Goal: Task Accomplishment & Management: Complete application form

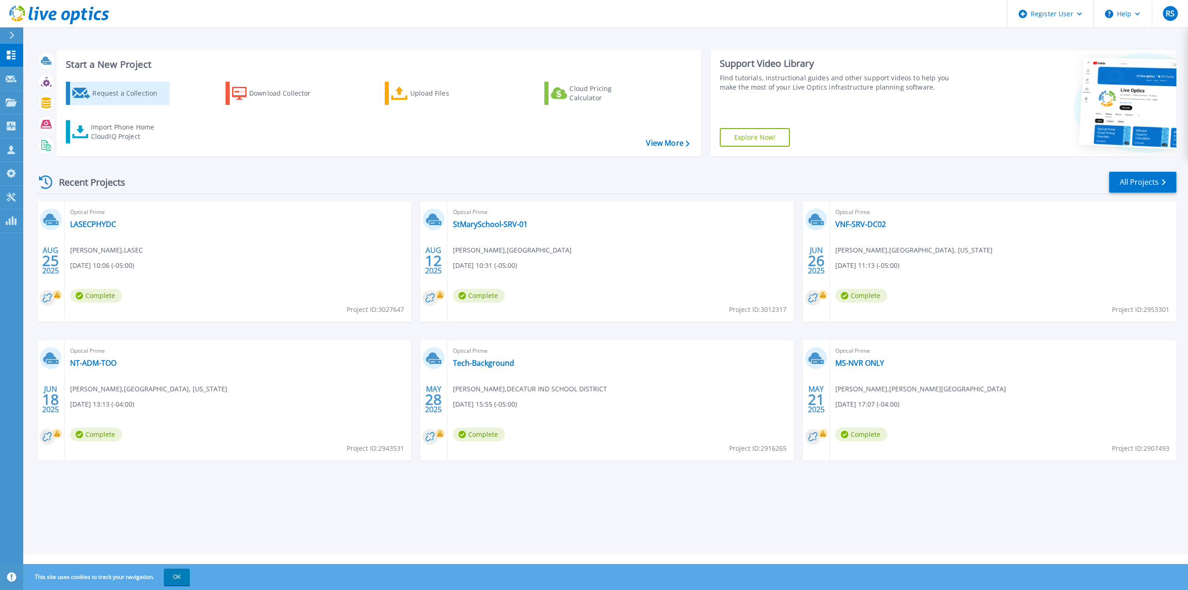
click at [120, 93] on div "Request a Collection" at bounding box center [129, 93] width 74 height 19
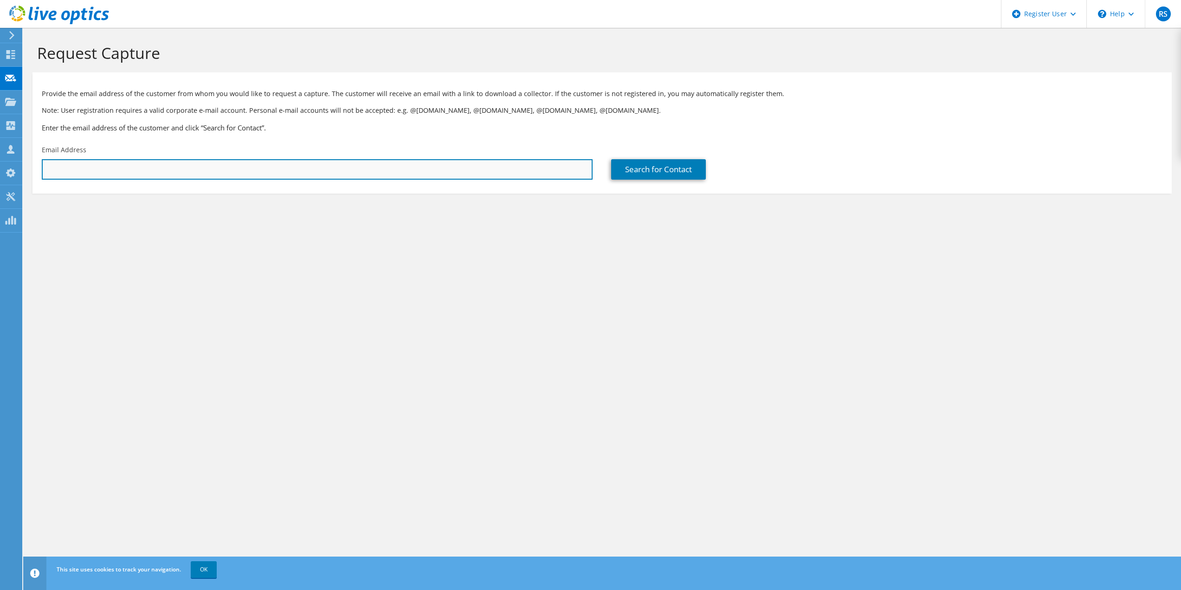
click at [203, 170] on input "text" at bounding box center [317, 169] width 551 height 20
click at [245, 170] on input "text" at bounding box center [317, 169] width 551 height 20
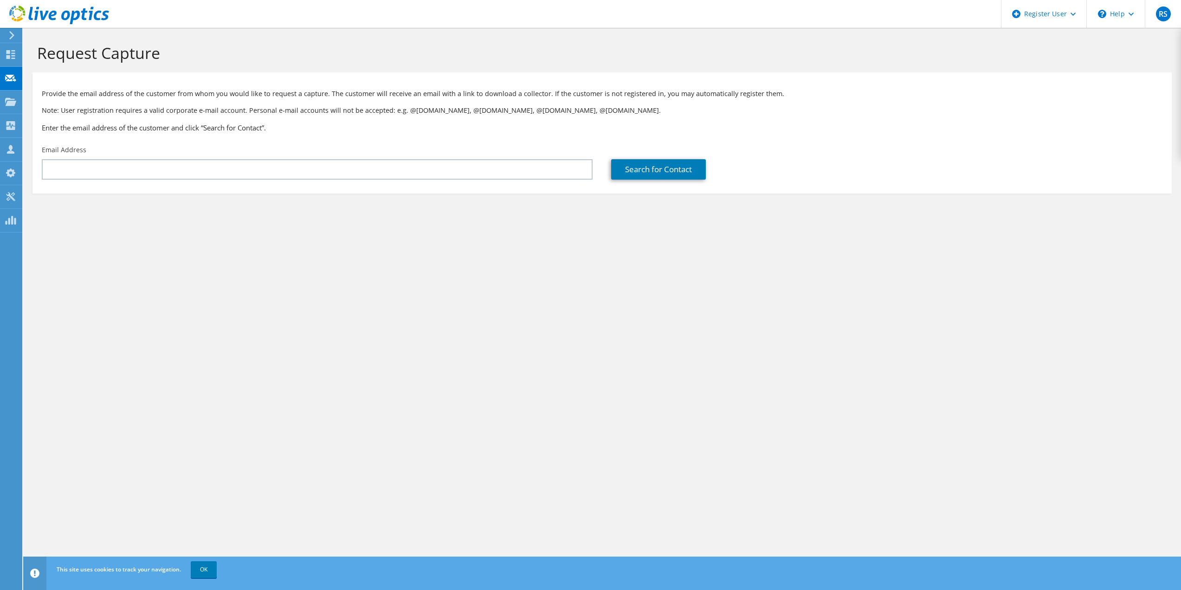
click at [502, 239] on section "Request Capture Provide the email address of the customer from whom you would l…" at bounding box center [602, 134] width 1158 height 212
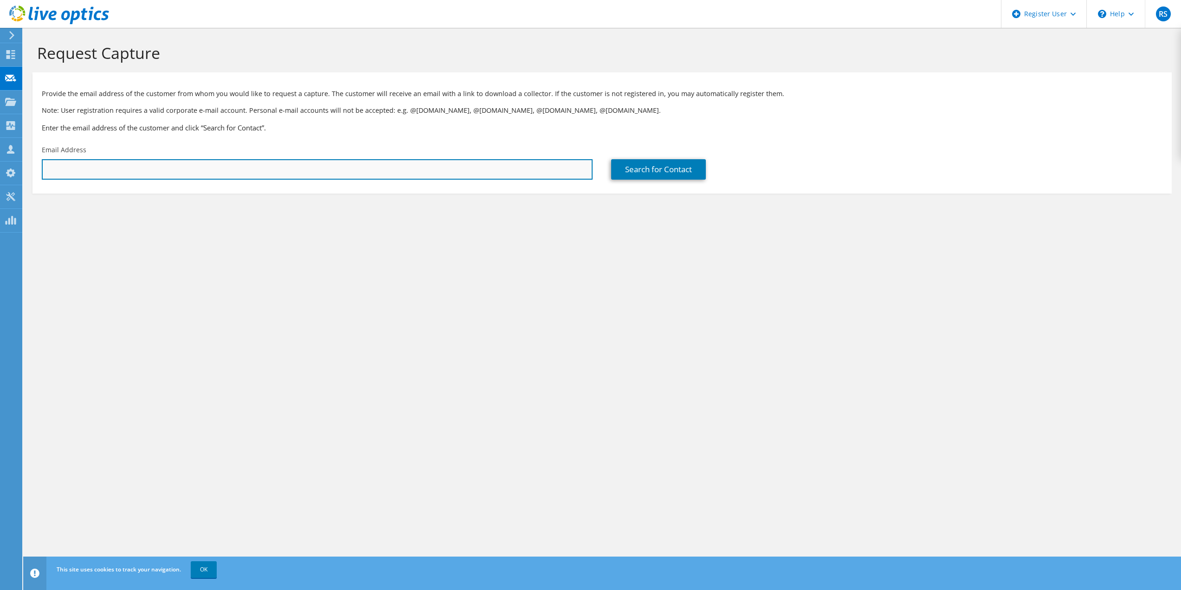
click at [166, 166] on input "text" at bounding box center [317, 169] width 551 height 20
paste input "NickP@7layerit.com"
type input "NickP@7layerit.com"
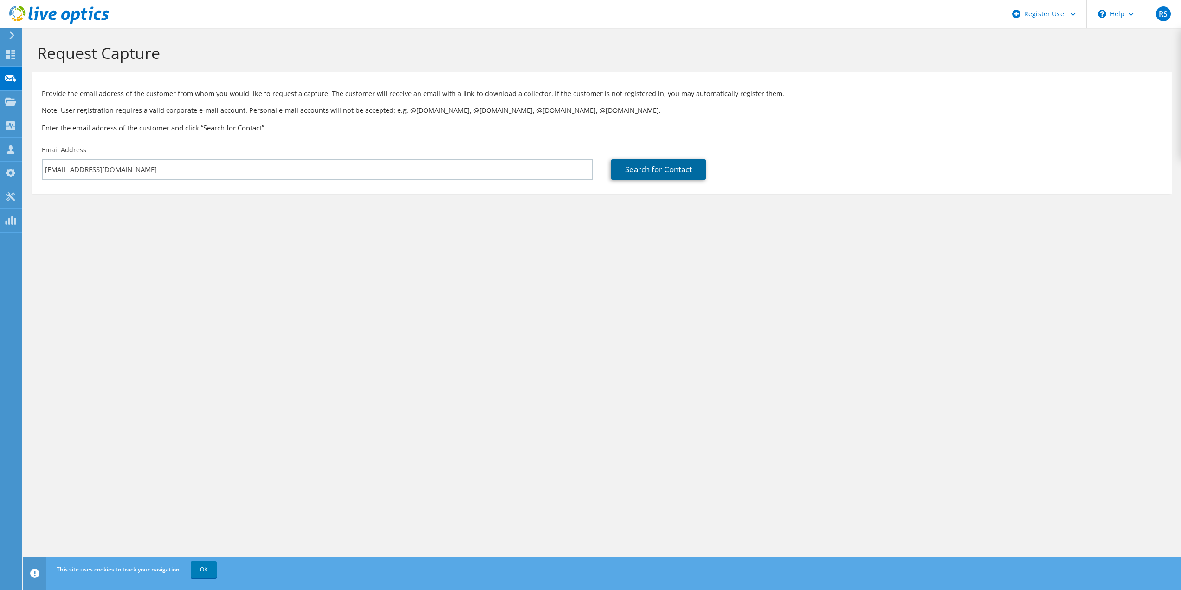
click at [671, 168] on link "Search for Contact" at bounding box center [658, 169] width 95 height 20
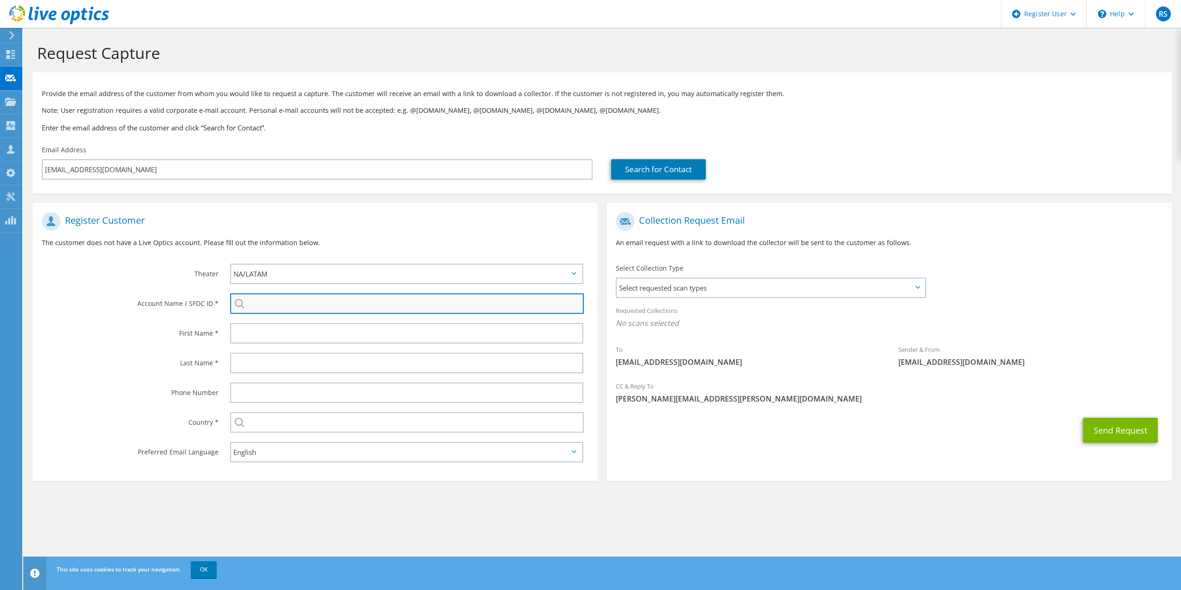
click at [286, 303] on input "search" at bounding box center [407, 303] width 354 height 20
paste input "595724271"
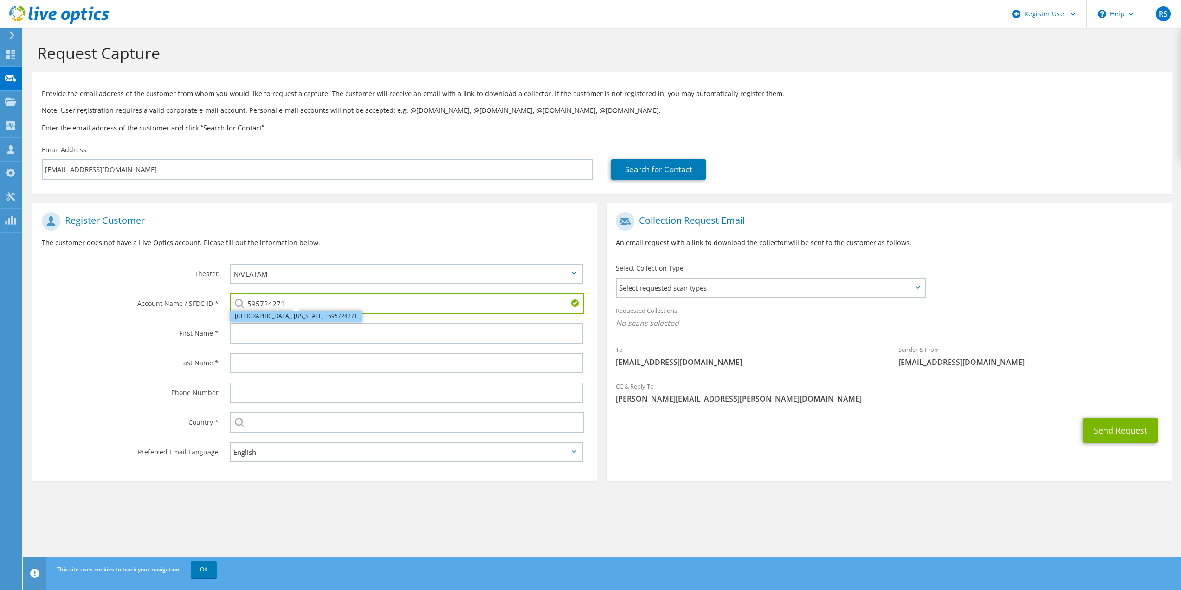
click at [301, 318] on li "WEST CHICAGO, ILLINOIS : 595724271" at bounding box center [296, 315] width 132 height 11
type input "WEST CHICAGO, ILLINOIS : 595724271"
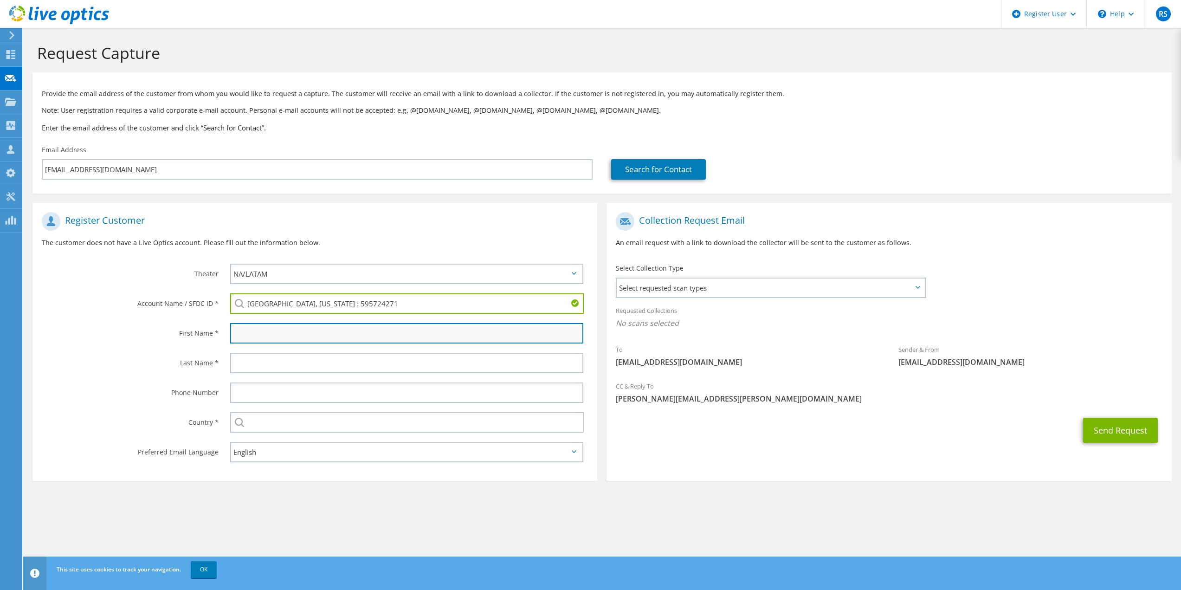
click at [297, 333] on input "text" at bounding box center [407, 333] width 354 height 20
type input "Nick"
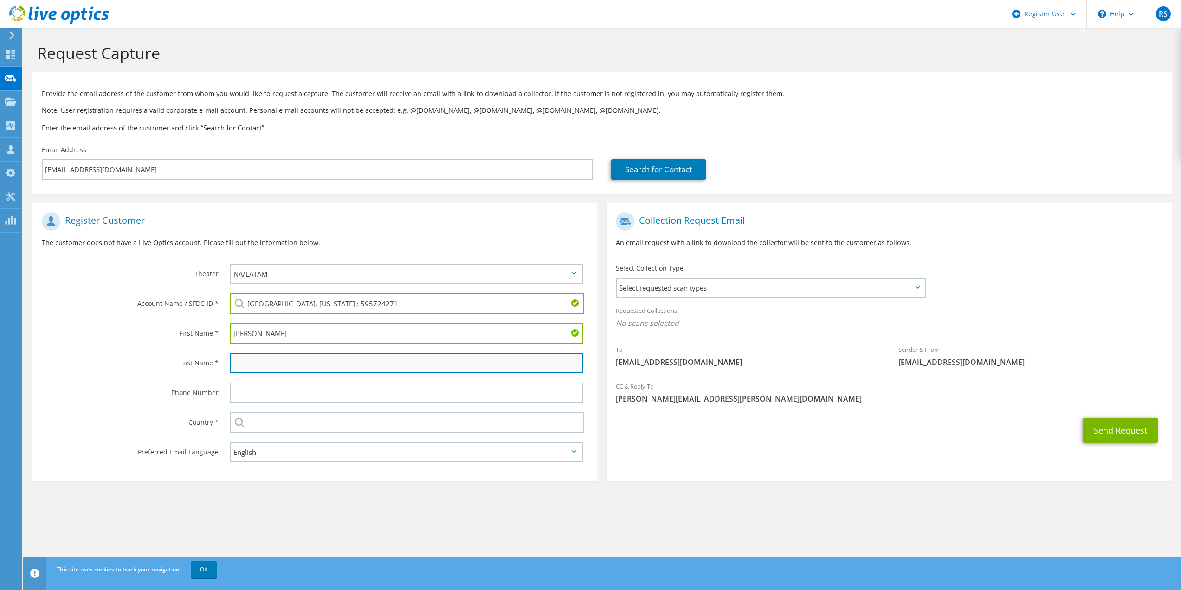
click at [263, 369] on input "text" at bounding box center [407, 363] width 354 height 20
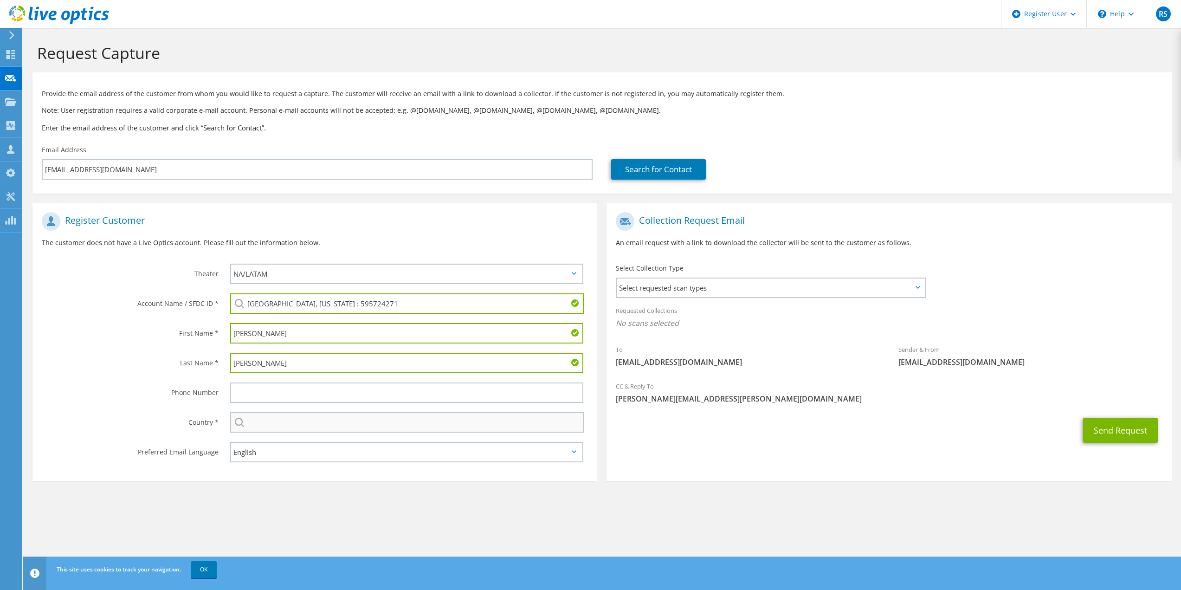
type input "Pawlak"
click at [312, 427] on input "text" at bounding box center [407, 422] width 354 height 20
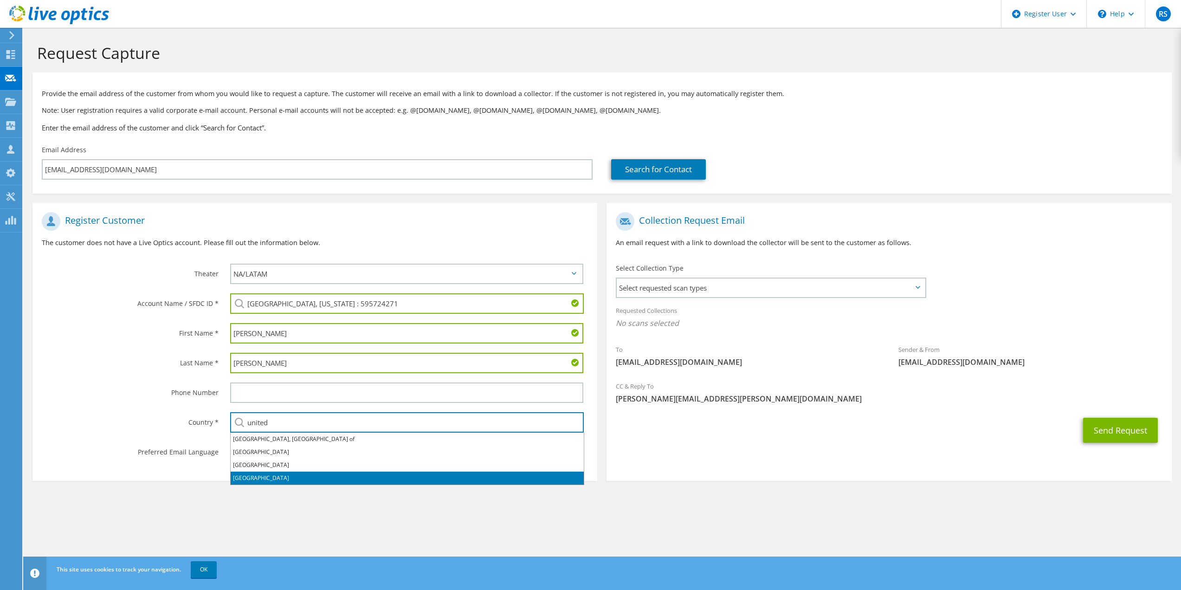
click at [275, 477] on li "[GEOGRAPHIC_DATA]" at bounding box center [407, 478] width 353 height 13
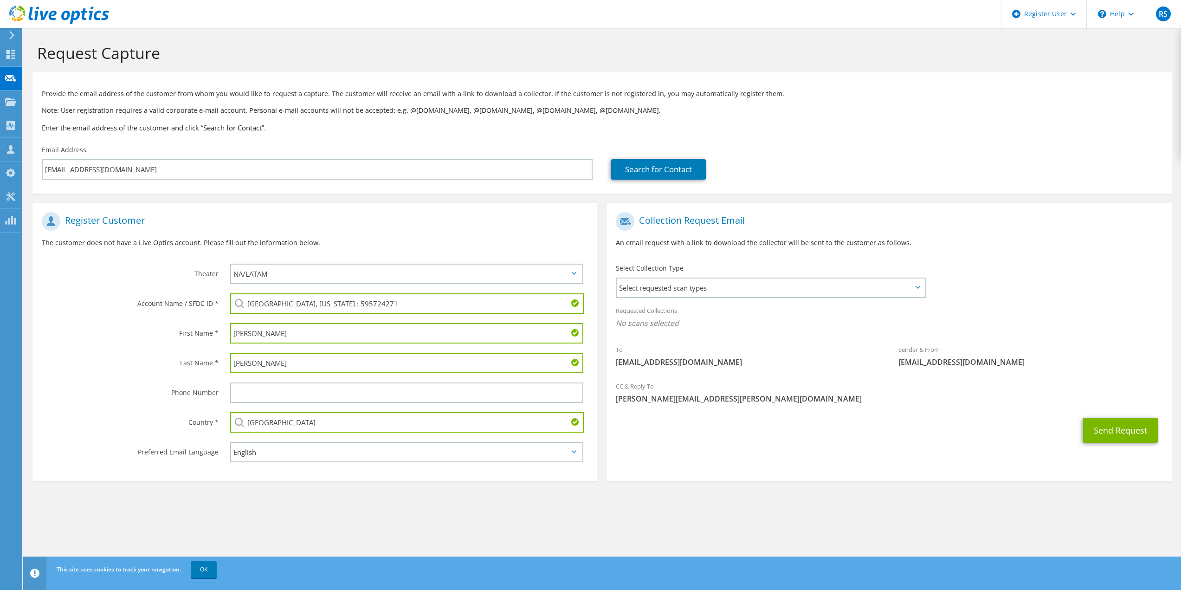
type input "[GEOGRAPHIC_DATA]"
click at [759, 293] on span "Select requested scan types" at bounding box center [771, 287] width 308 height 19
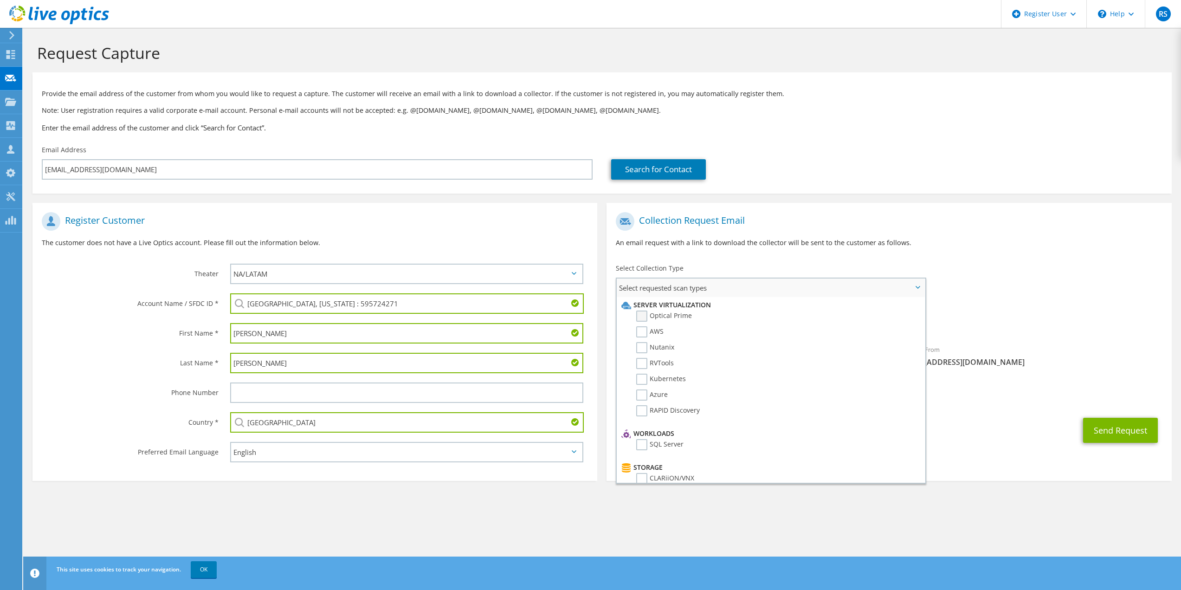
click at [669, 316] on label "Optical Prime" at bounding box center [664, 315] width 56 height 11
click at [0, 0] on input "Optical Prime" at bounding box center [0, 0] width 0 height 0
click at [1006, 238] on p "An email request with a link to download the collector will be sent to the cust…" at bounding box center [889, 243] width 546 height 10
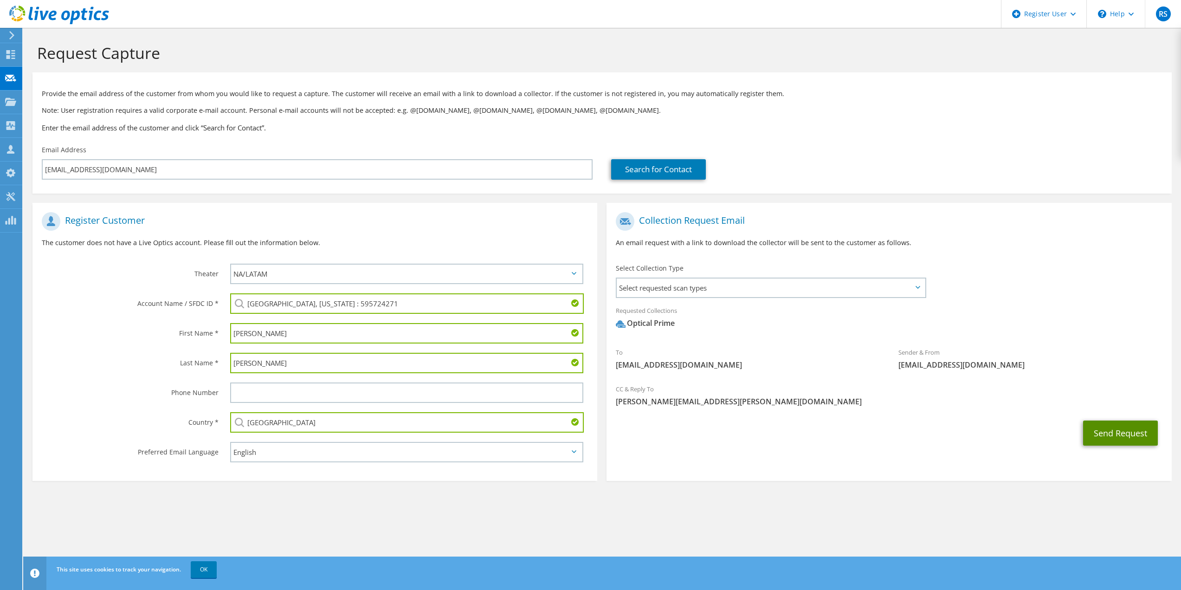
click at [1126, 433] on button "Send Request" at bounding box center [1120, 432] width 75 height 25
